Goal: Task Accomplishment & Management: Use online tool/utility

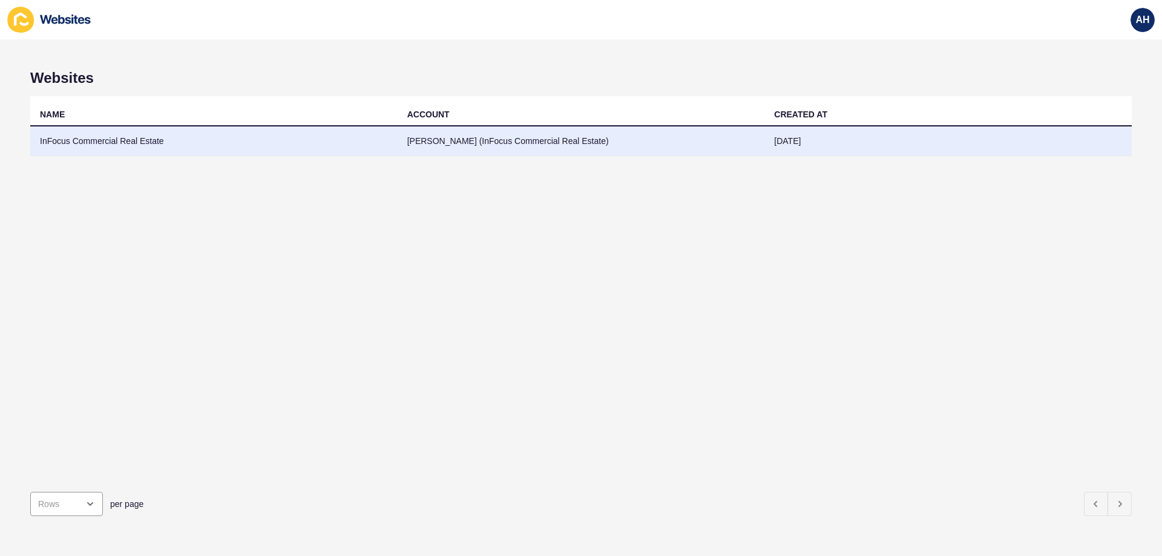
click at [120, 149] on td "InFocus Commercial Real Estate" at bounding box center [213, 141] width 367 height 30
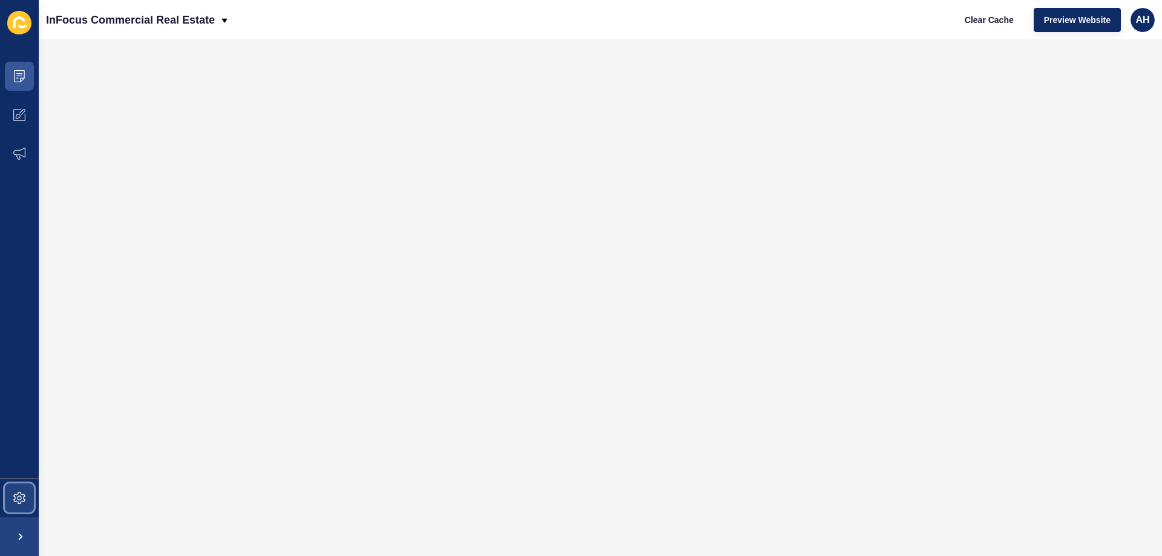
click at [11, 495] on span at bounding box center [19, 498] width 39 height 39
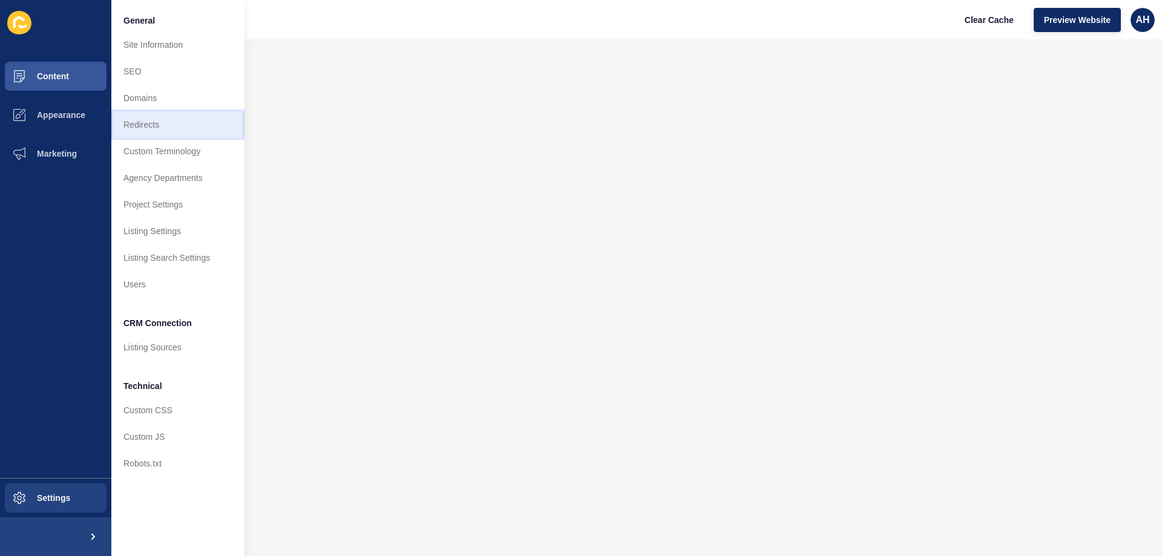
click at [141, 132] on link "Redirects" at bounding box center [177, 124] width 133 height 27
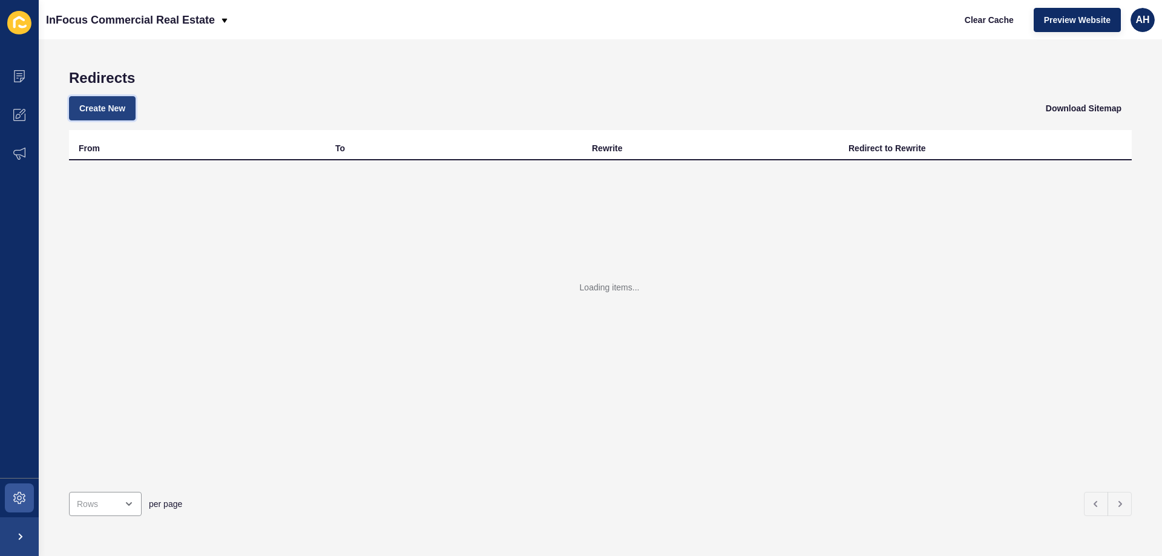
click at [102, 104] on span "Create New" at bounding box center [102, 108] width 46 height 12
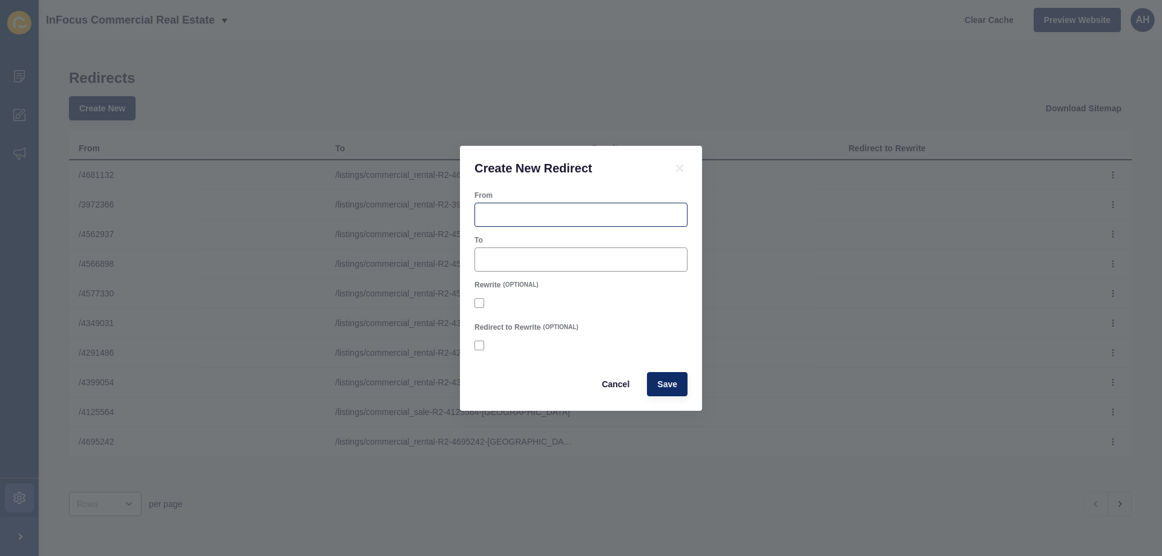
click at [531, 221] on div at bounding box center [580, 215] width 213 height 24
paste input "4740682"
click at [491, 213] on input "/ 4740682" at bounding box center [580, 215] width 197 height 12
type input "/4740682"
click at [514, 281] on span "(OPTIONAL)" at bounding box center [520, 285] width 35 height 8
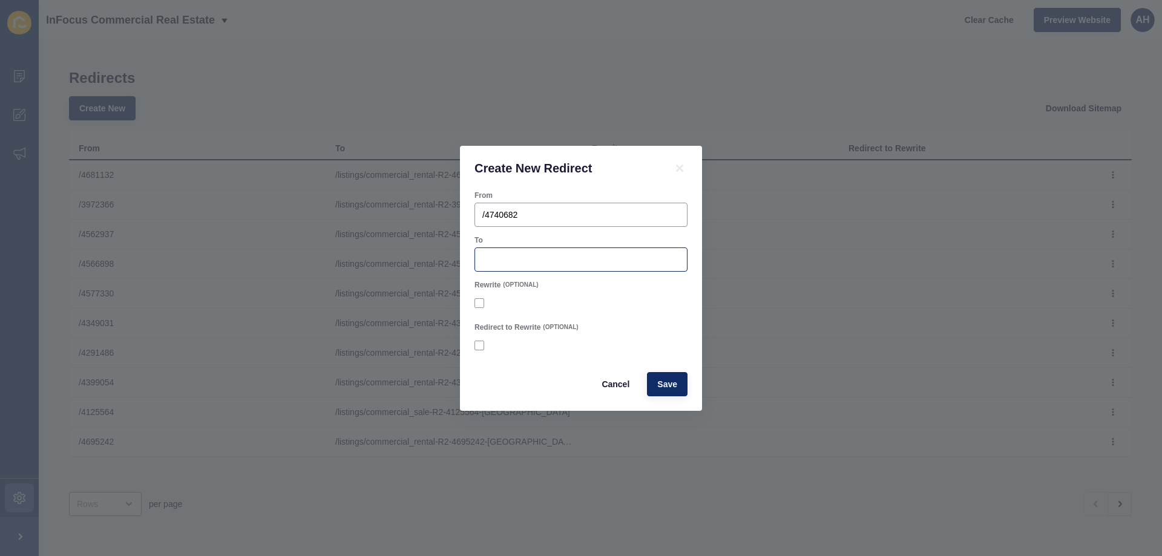
click at [517, 266] on div at bounding box center [580, 259] width 213 height 24
paste input "/listings/commercial_sale-R2-4740682-[GEOGRAPHIC_DATA]"
type input "/listings/commercial_sale-R2-4740682-[GEOGRAPHIC_DATA]"
click at [668, 381] on span "Save" at bounding box center [667, 384] width 20 height 12
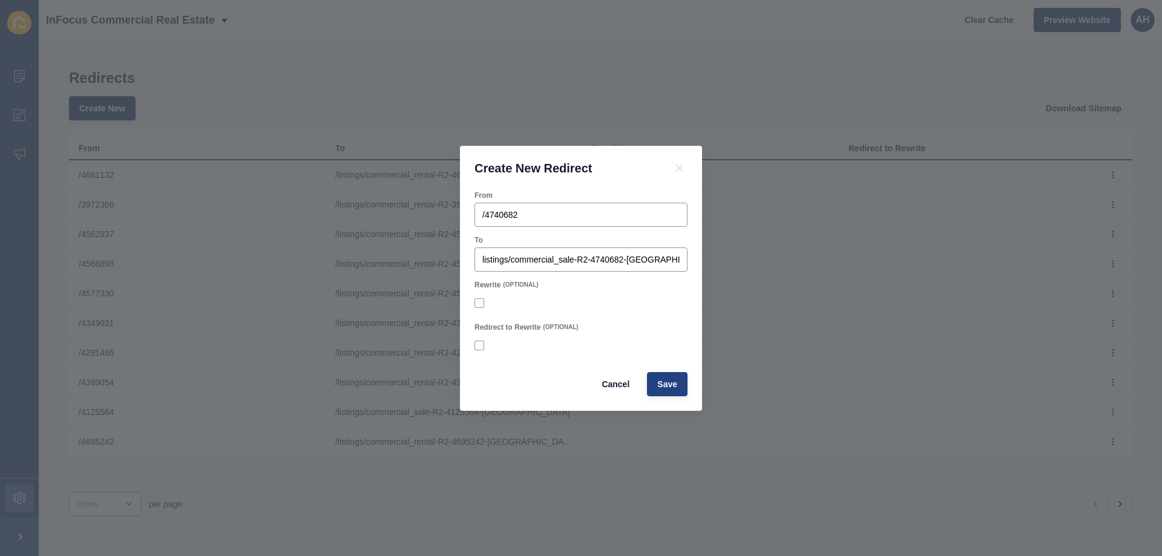
scroll to position [0, 0]
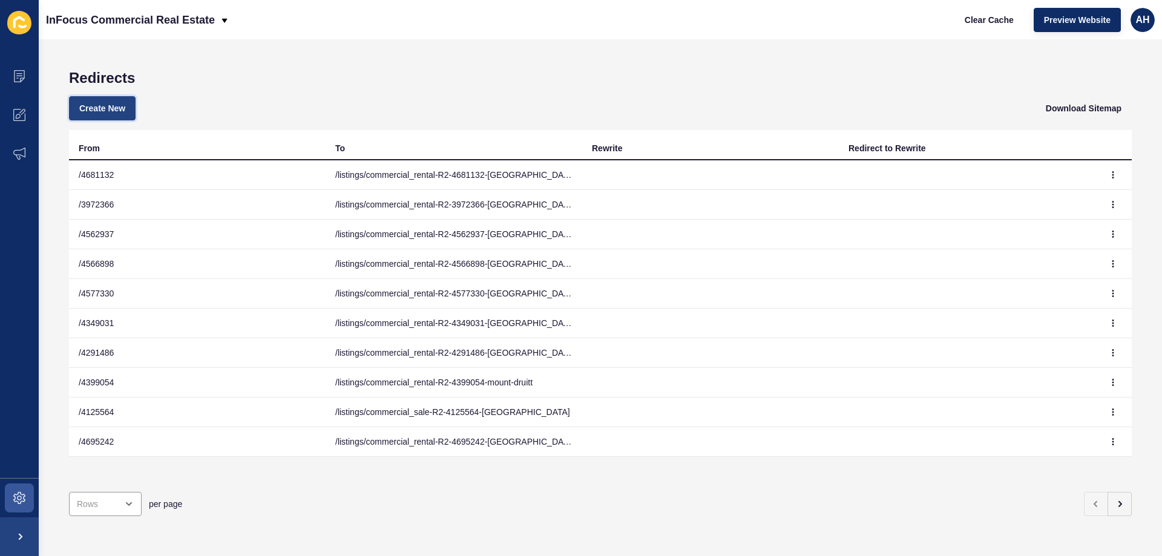
click at [114, 119] on button "Create New" at bounding box center [102, 108] width 67 height 24
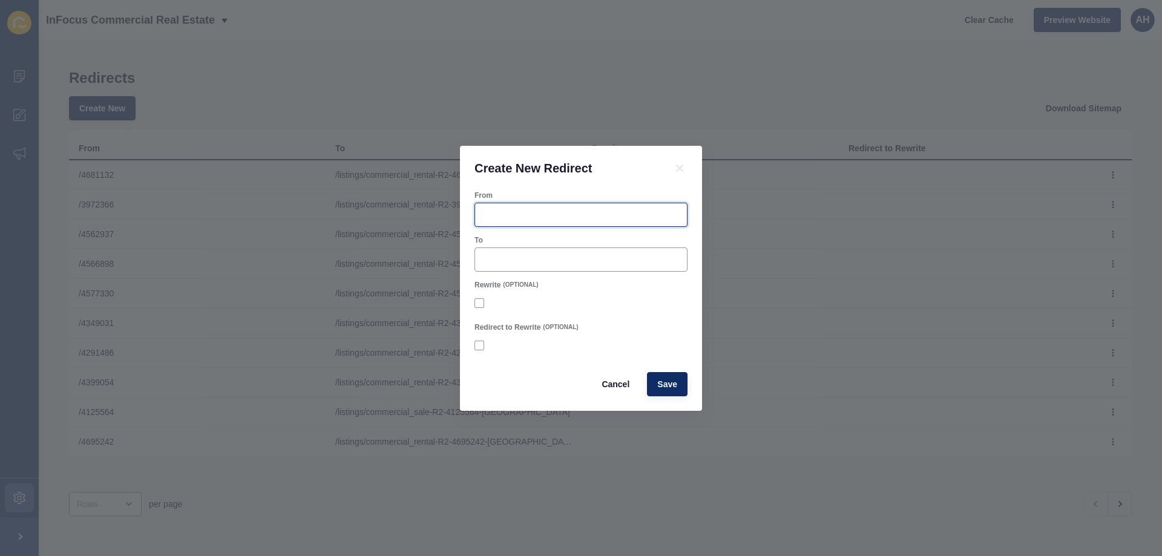
click at [494, 213] on input "From" at bounding box center [580, 215] width 197 height 12
paste input "4746400"
click at [489, 214] on input "/ 4746400" at bounding box center [580, 215] width 197 height 12
type input "/4746400"
click at [508, 257] on input "To" at bounding box center [580, 259] width 197 height 12
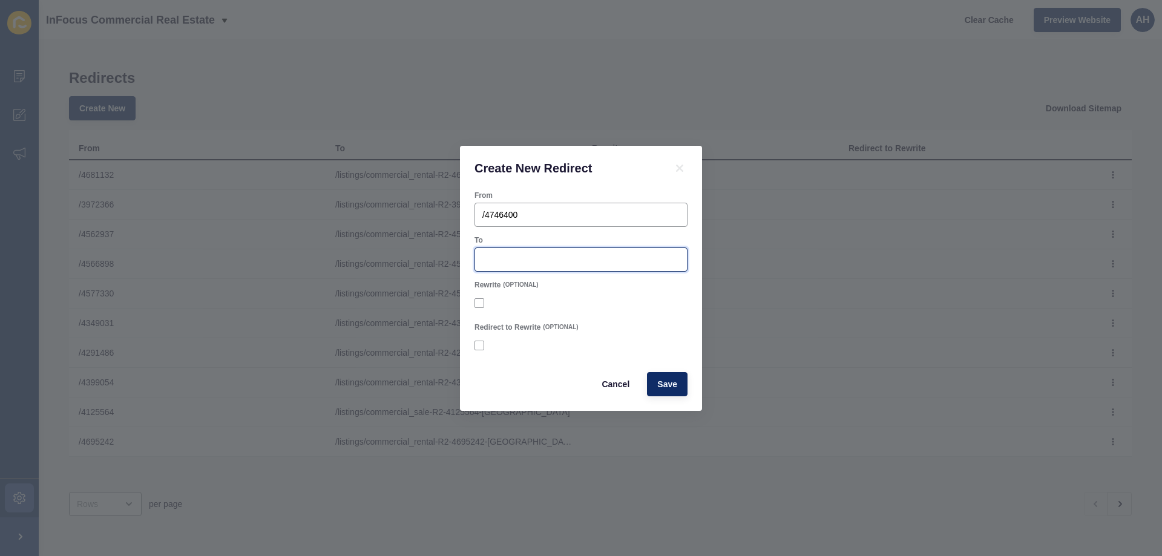
paste input "/listings/commercial_rental-R2-4746400-south-[GEOGRAPHIC_DATA]"
type input "/listings/commercial_rental-R2-4746400-south-[GEOGRAPHIC_DATA]"
click at [624, 319] on form "From /4746400 To /listings/commercial_rental-R2-4746400-south-windsor Rewrite (…" at bounding box center [580, 294] width 213 height 206
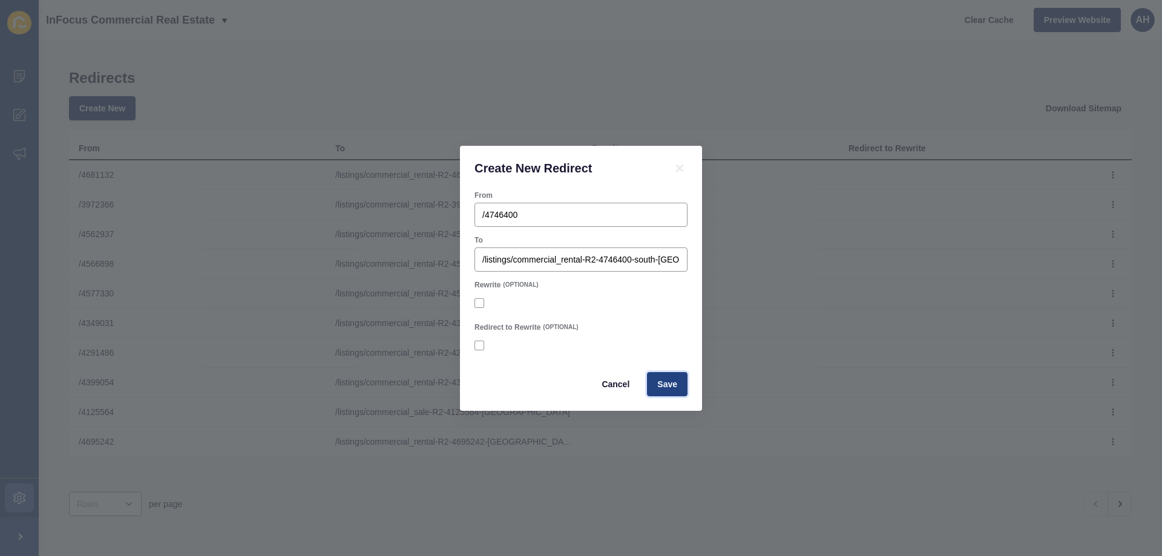
click at [670, 388] on span "Save" at bounding box center [667, 384] width 20 height 12
